Goal: Information Seeking & Learning: Understand process/instructions

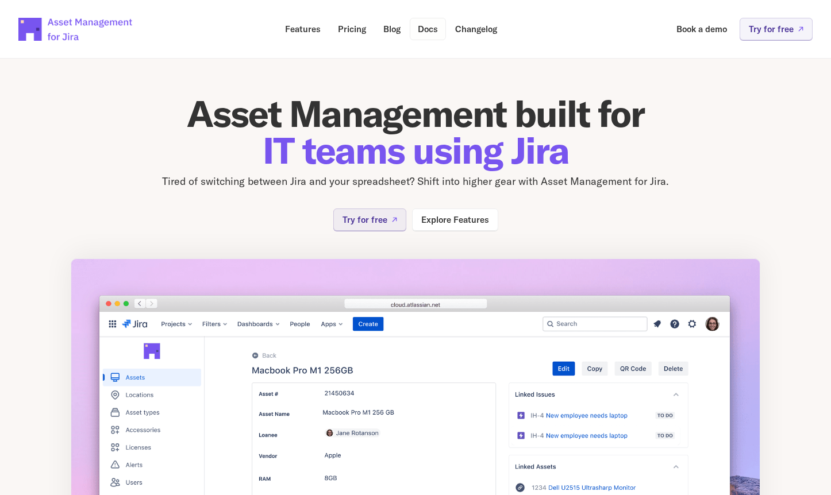
click at [439, 33] on link "Docs" at bounding box center [428, 29] width 36 height 22
click at [486, 32] on p "Changelog" at bounding box center [476, 29] width 42 height 9
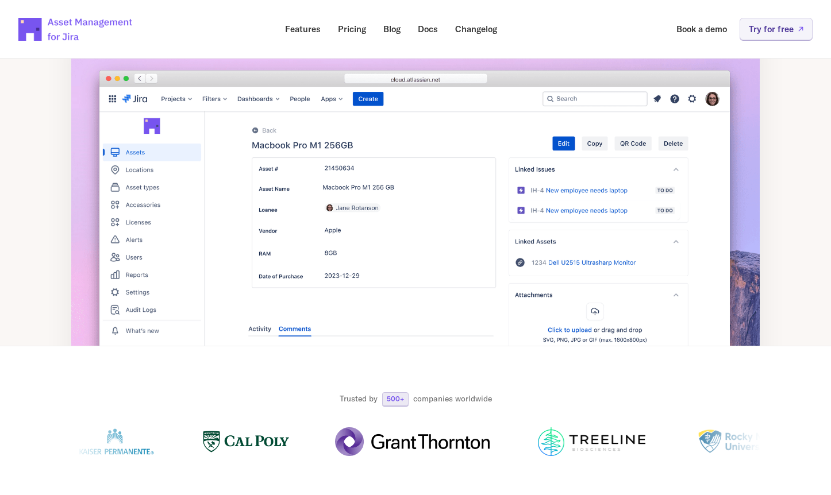
scroll to position [264, 0]
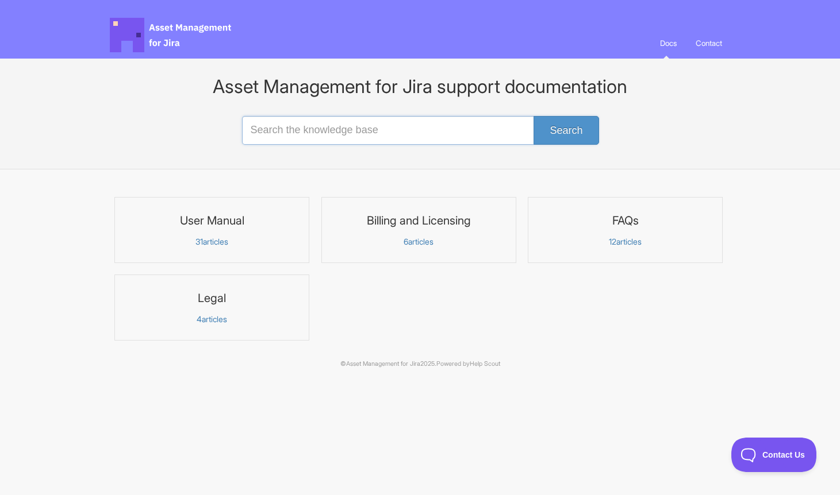
click at [344, 128] on input "Search the knowledge base" at bounding box center [420, 130] width 356 height 29
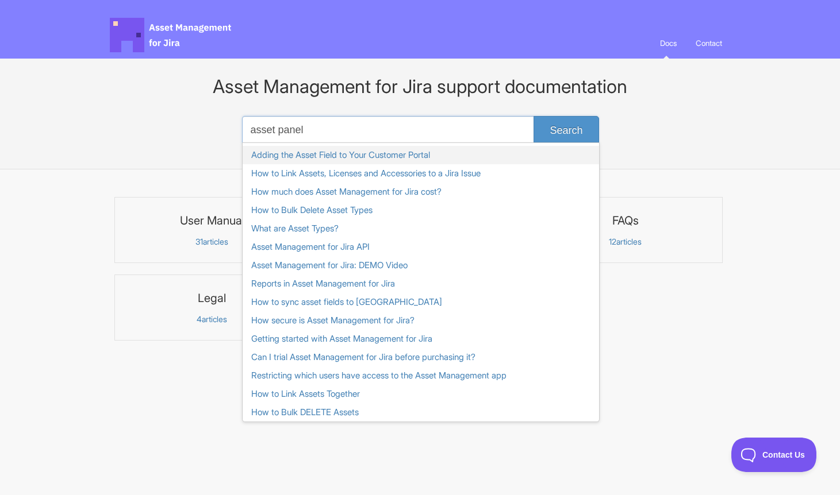
type input "asset panel"
click at [399, 163] on link "Adding the Asset Field to Your Customer Portal" at bounding box center [421, 155] width 356 height 18
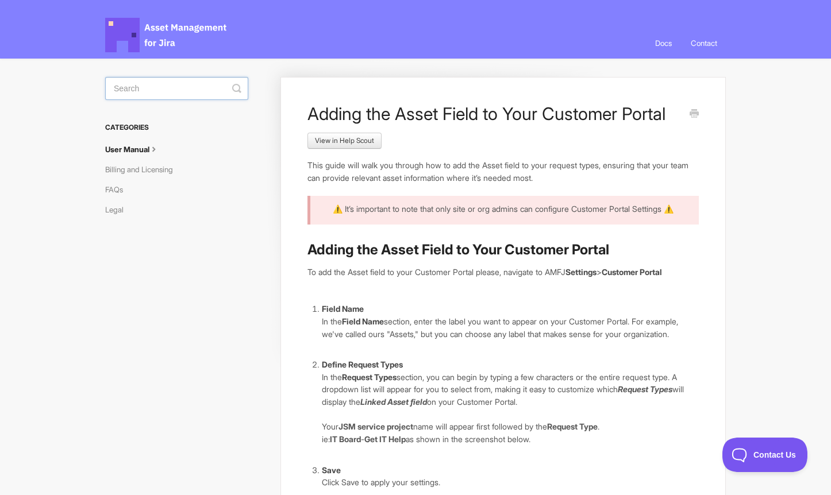
click at [132, 89] on input "Search" at bounding box center [176, 88] width 143 height 23
type input "l"
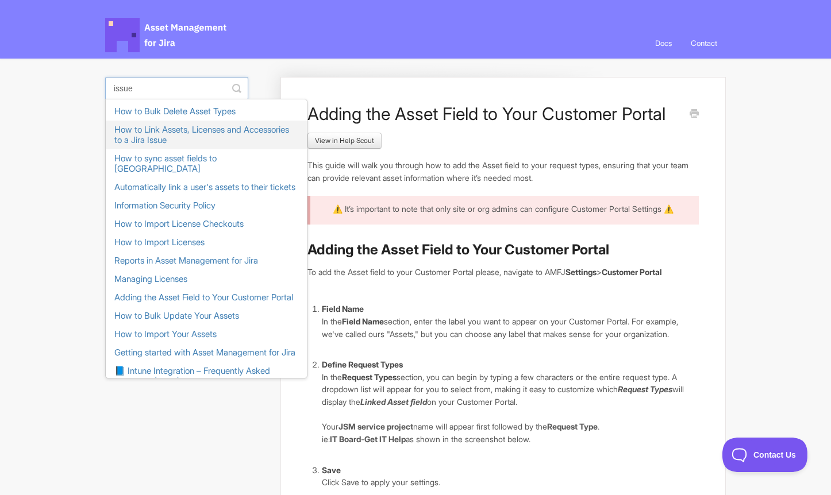
type input "issue"
click at [140, 137] on link "How to Link Assets, Licenses and Accessories to a Jira Issue" at bounding box center [206, 135] width 201 height 29
